Goal: Task Accomplishment & Management: Manage account settings

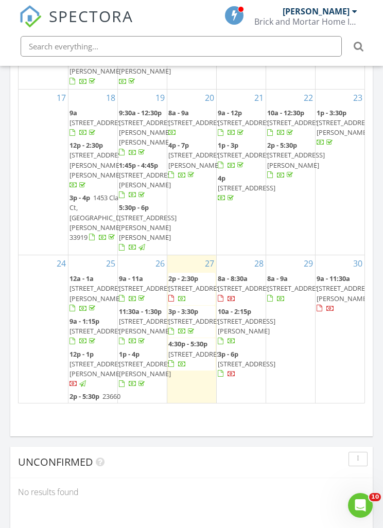
scroll to position [441, 0]
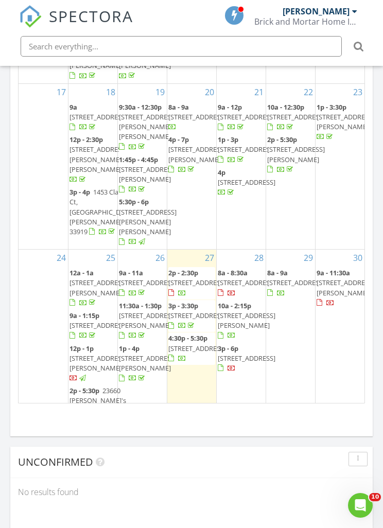
click at [180, 49] on input "text" at bounding box center [181, 46] width 321 height 21
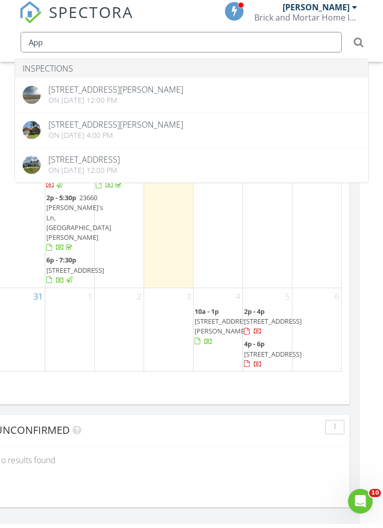
scroll to position [773, 0]
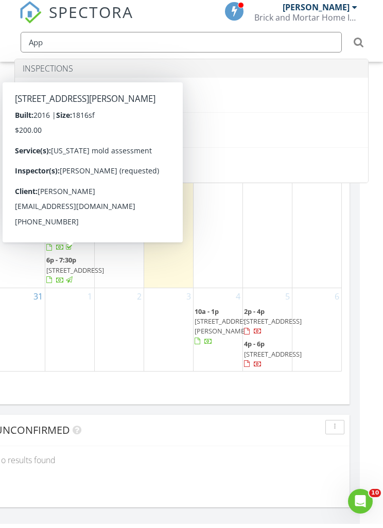
type input "App"
click at [59, 184] on span "3126 Apple Blossom Dr, Alva 33920" at bounding box center [75, 174] width 58 height 19
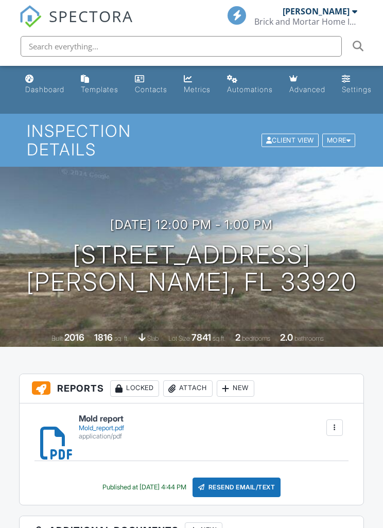
click at [331, 293] on h1 "[STREET_ADDRESS] Alva, FL 33920" at bounding box center [191, 268] width 331 height 55
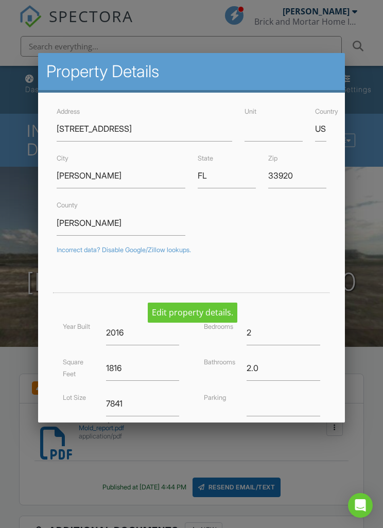
click at [22, 202] on div at bounding box center [191, 279] width 383 height 660
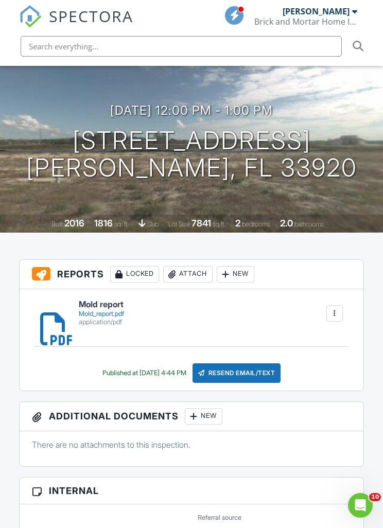
scroll to position [107, 0]
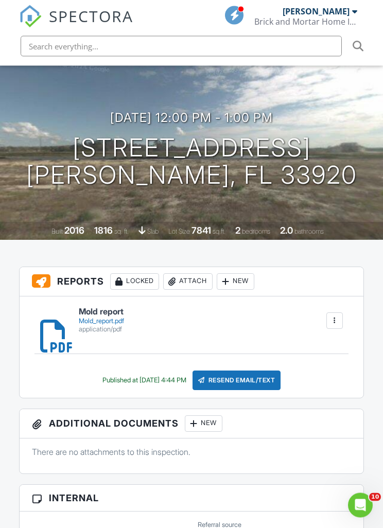
click at [48, 91] on div "08/25/2025 12:00 pm - 1:00 pm 3126 Apple Blossom Dr Alva, FL 33920 Built 2016 1…" at bounding box center [191, 150] width 383 height 180
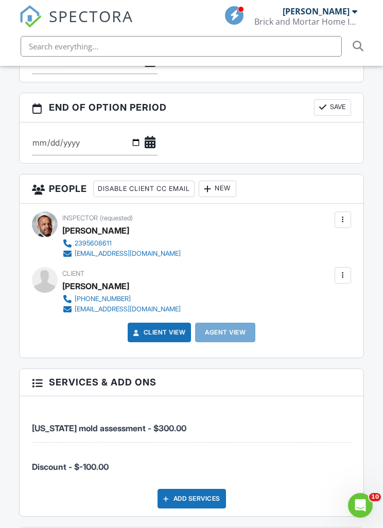
scroll to position [1058, 0]
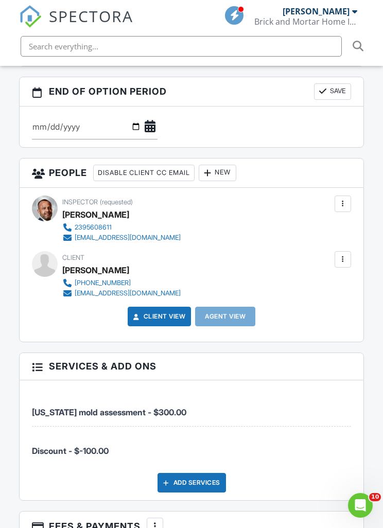
click at [230, 181] on div "New" at bounding box center [218, 173] width 38 height 16
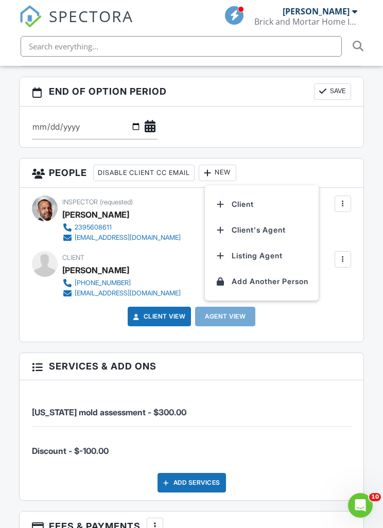
click at [258, 268] on li "Listing Agent" at bounding box center [261, 256] width 101 height 26
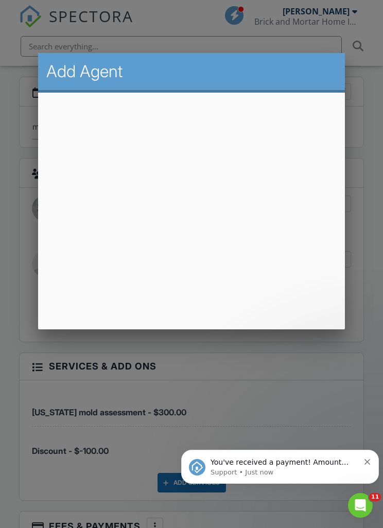
scroll to position [0, 0]
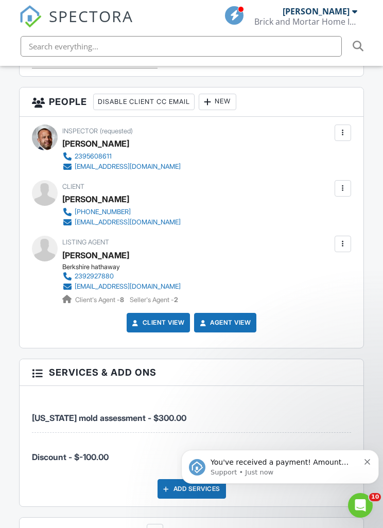
scroll to position [1123, 0]
